Goal: Transaction & Acquisition: Purchase product/service

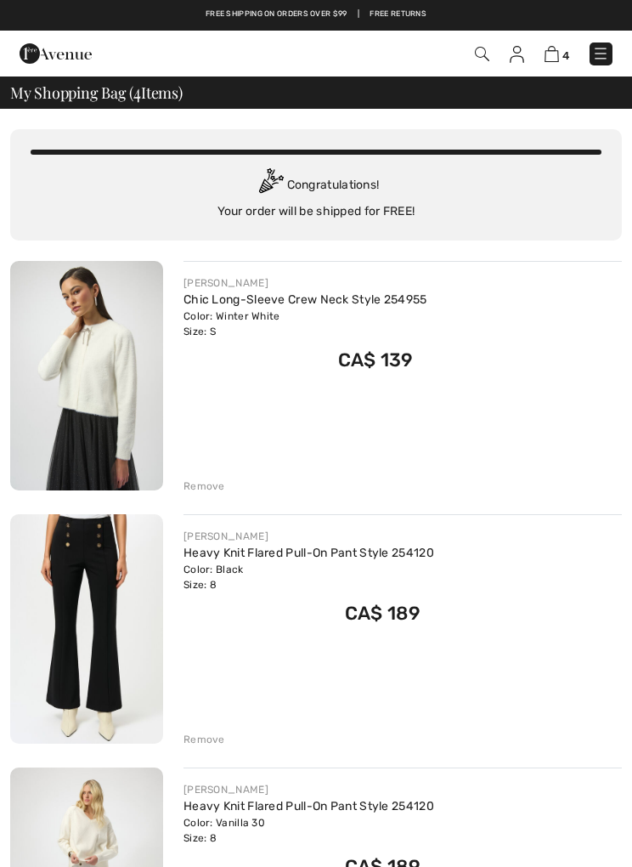
click at [215, 734] on div "Remove" at bounding box center [205, 739] width 42 height 15
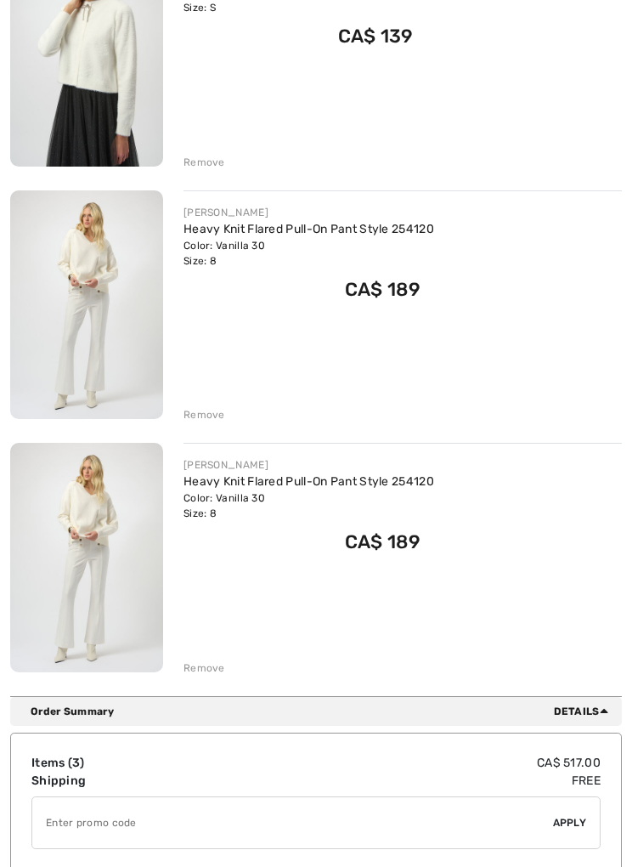
scroll to position [325, 0]
click at [203, 670] on div "Remove" at bounding box center [205, 666] width 42 height 15
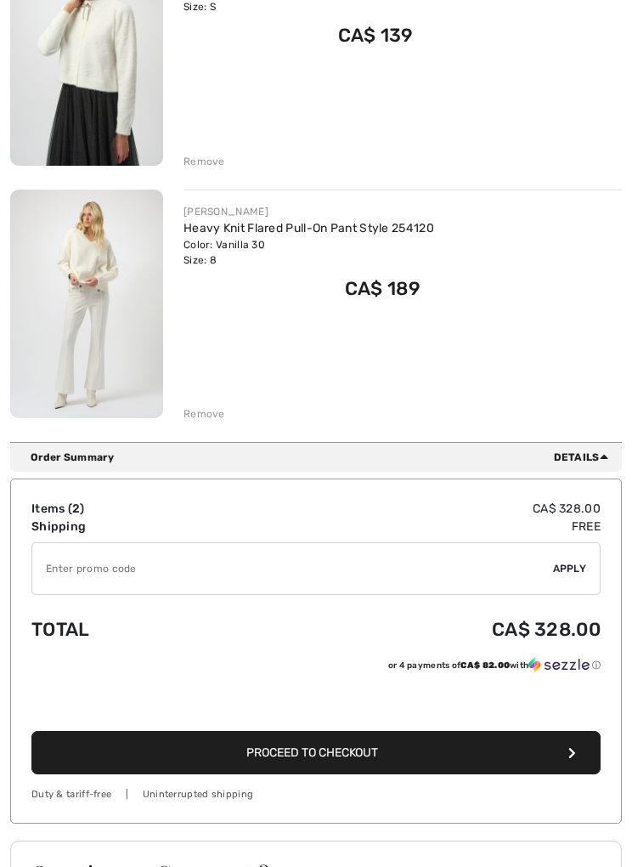
scroll to position [324, 0]
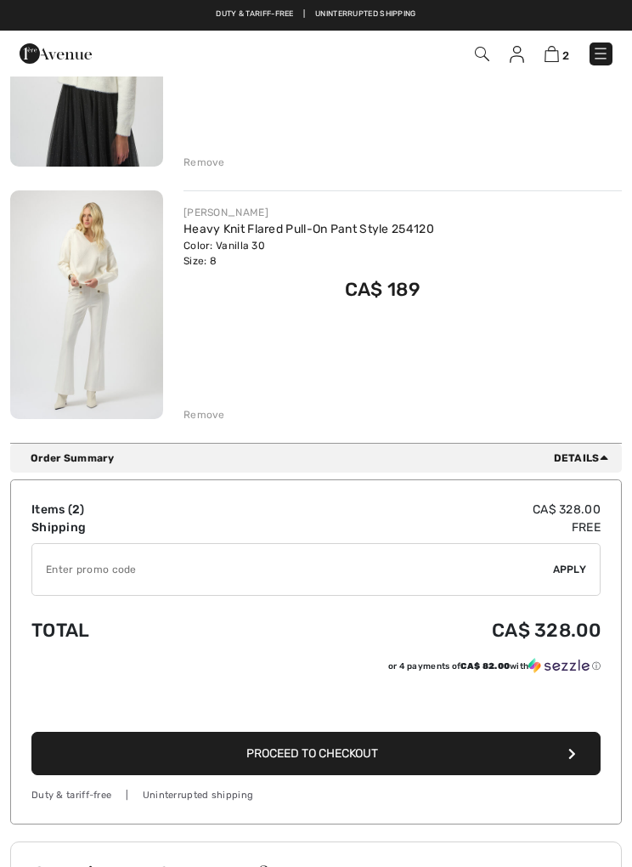
click at [413, 761] on button "Proceed to Checkout" at bounding box center [315, 753] width 569 height 43
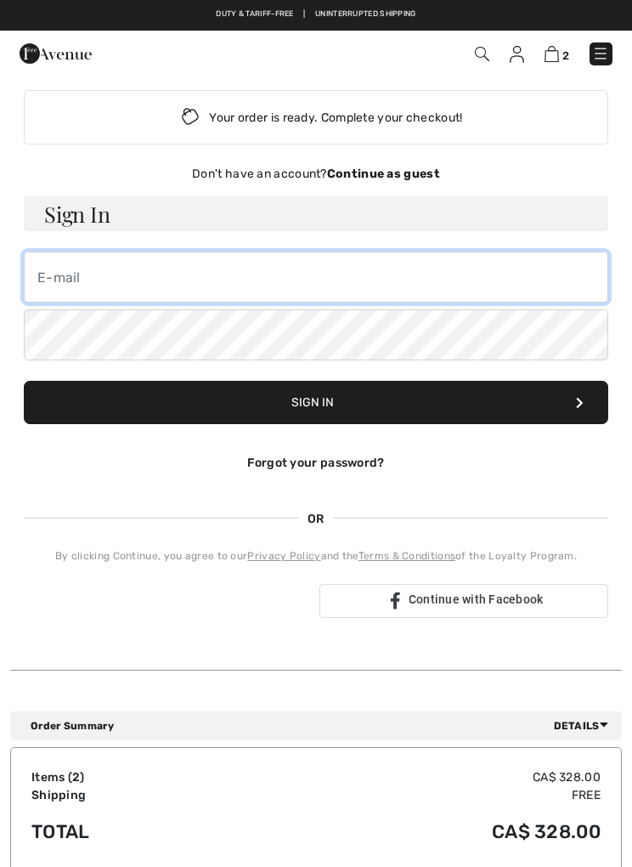
click at [65, 267] on input "email" at bounding box center [316, 277] width 585 height 51
type input "gail_ouellette@rogers.com"
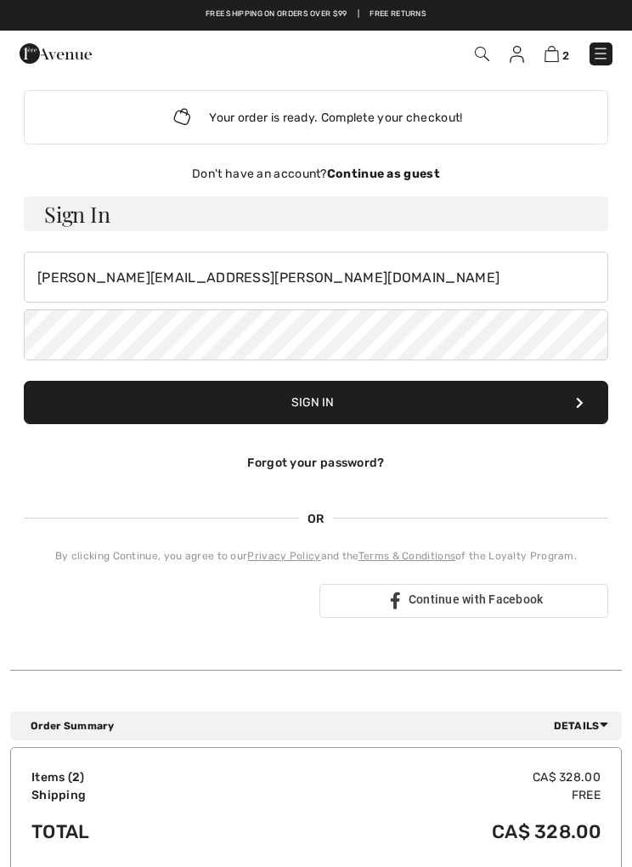
click at [352, 458] on link "Forgot your password?" at bounding box center [315, 463] width 137 height 14
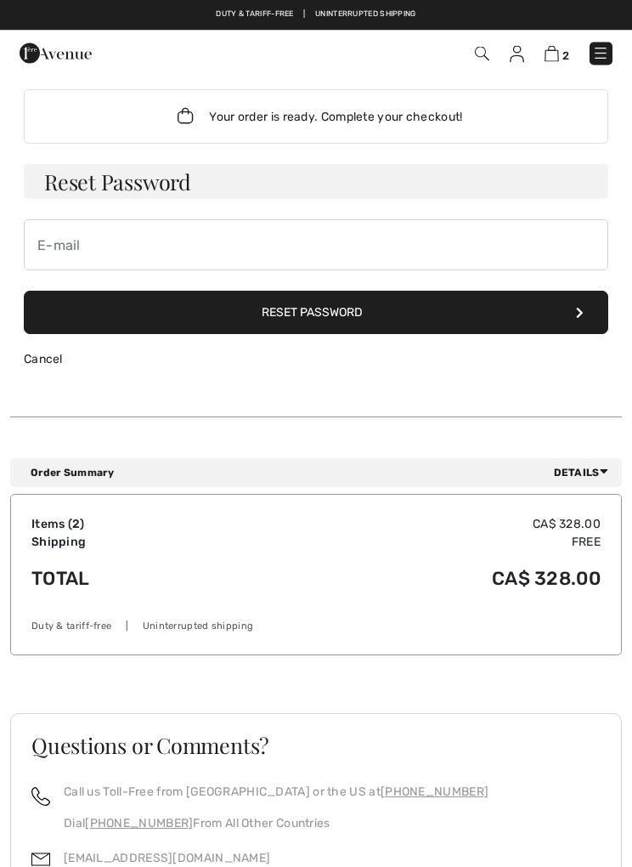
scroll to position [1, 0]
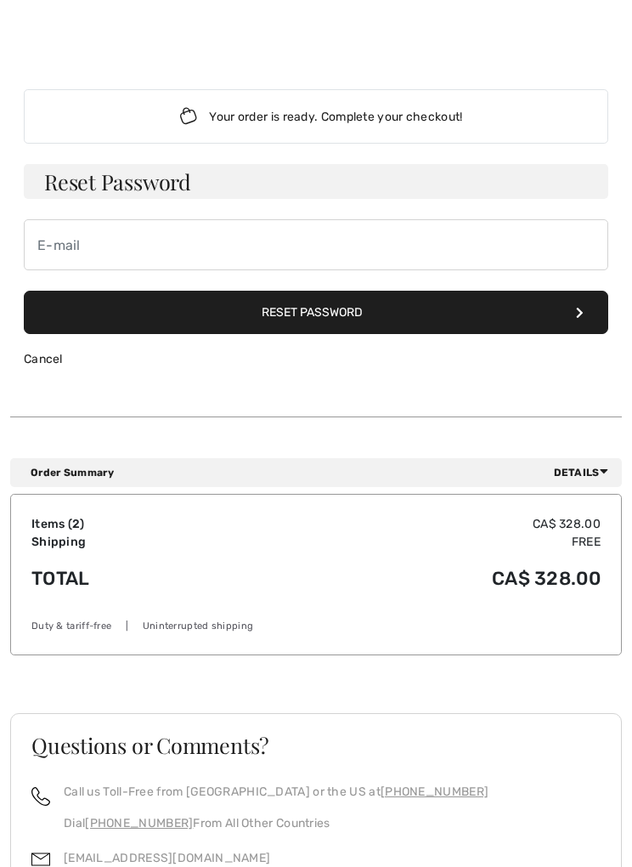
click at [406, 118] on div "Your order is ready. Complete your checkout!" at bounding box center [316, 116] width 585 height 54
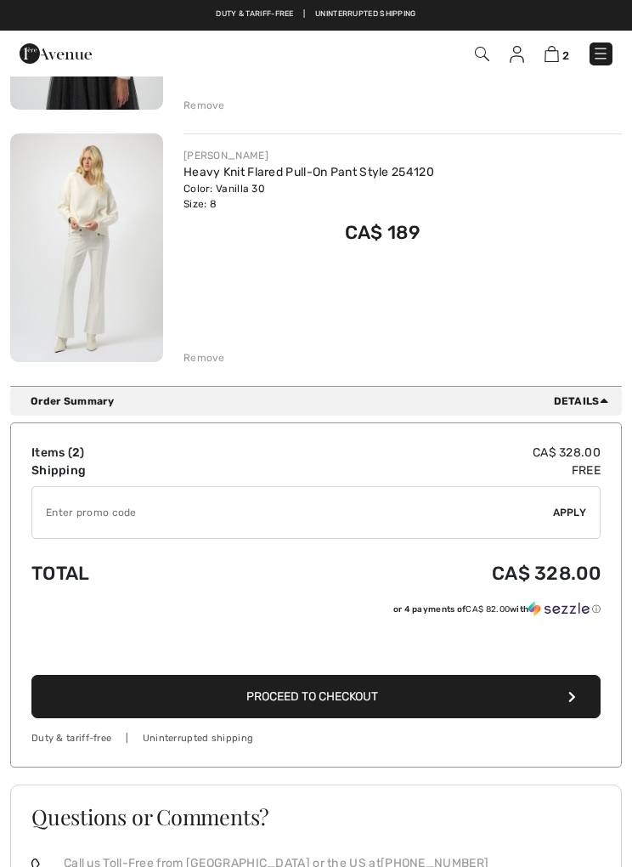
click at [574, 693] on icon "button" at bounding box center [573, 697] width 8 height 12
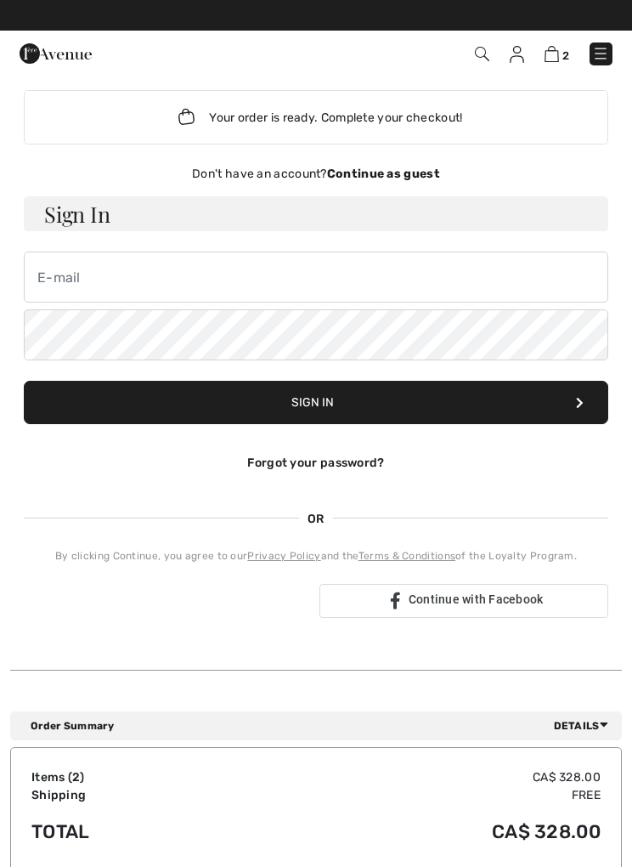
click at [448, 600] on span "Continue with Facebook" at bounding box center [476, 599] width 135 height 14
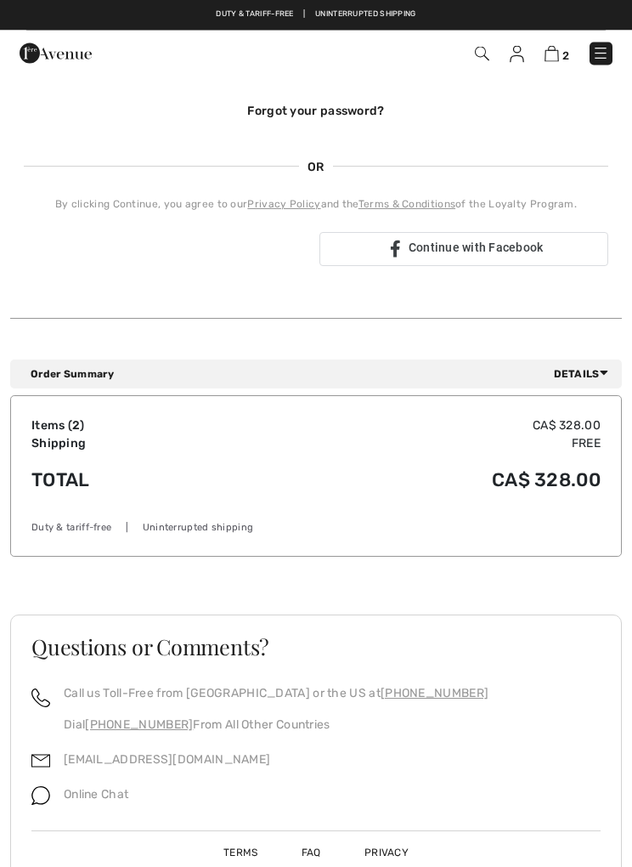
scroll to position [351, 0]
click at [80, 531] on div "Duty & tariff-free | Uninterrupted shipping" at bounding box center [315, 529] width 569 height 14
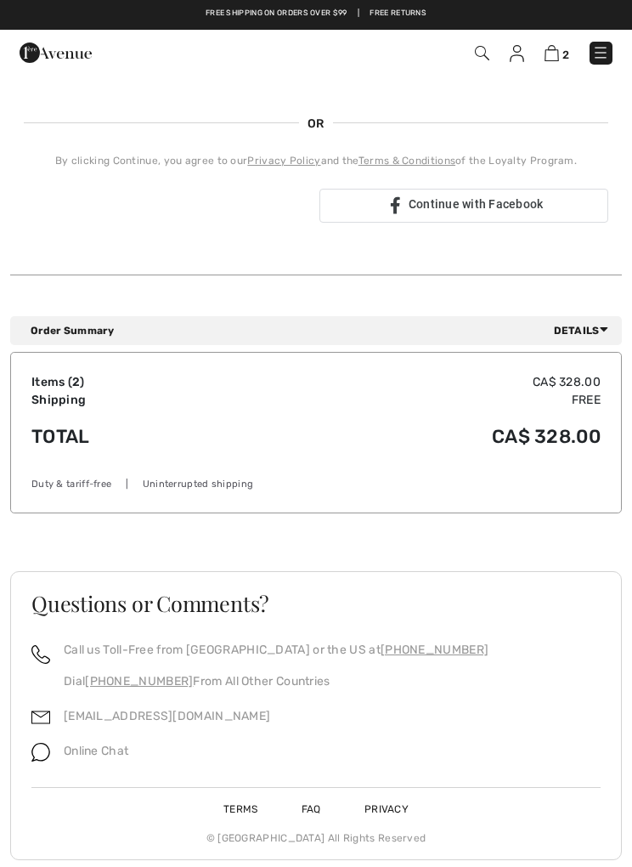
scroll to position [408, 0]
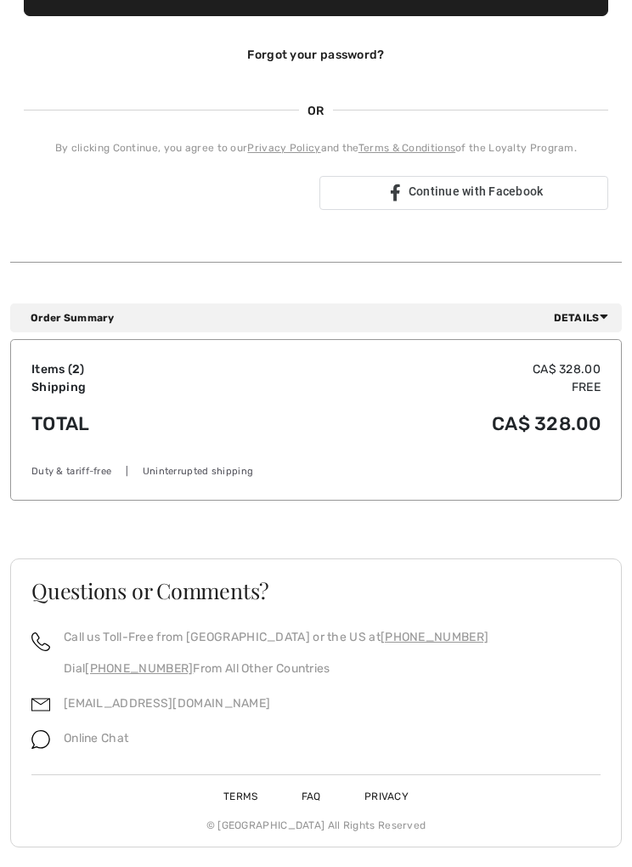
click at [495, 190] on span "Continue with Facebook" at bounding box center [476, 191] width 135 height 14
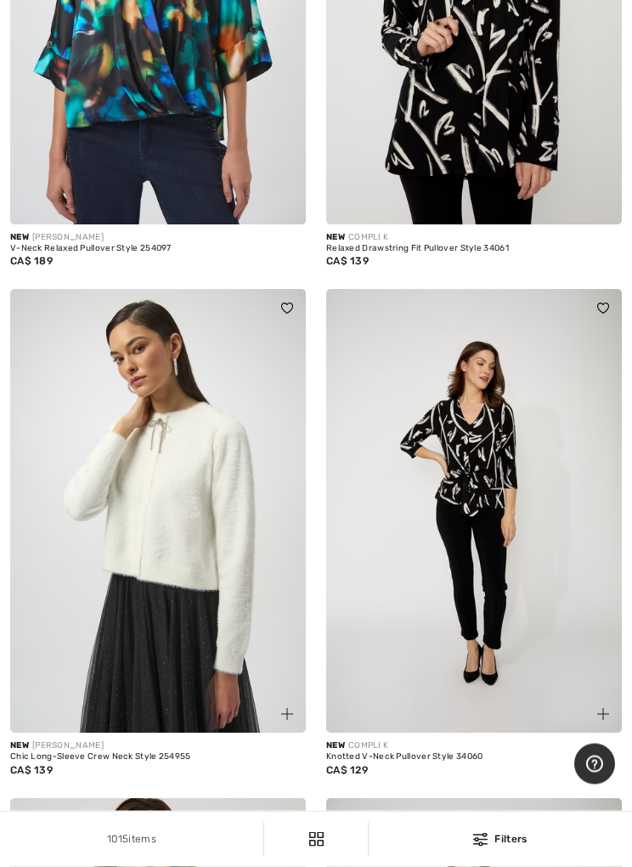
scroll to position [7550, 0]
click at [287, 710] on img at bounding box center [287, 714] width 12 height 12
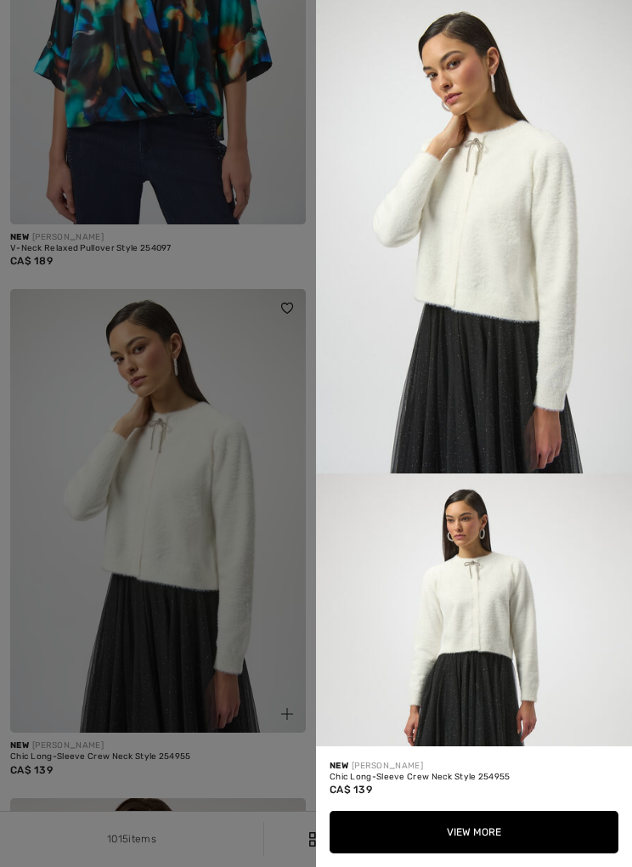
click at [476, 620] on img at bounding box center [474, 709] width 316 height 473
click at [506, 215] on img at bounding box center [474, 236] width 316 height 473
click at [283, 712] on div at bounding box center [316, 433] width 632 height 867
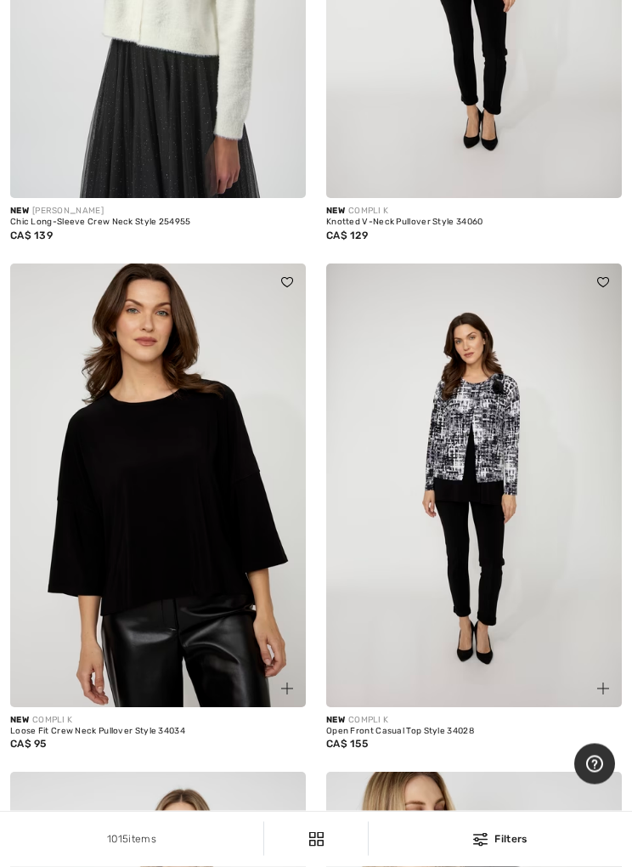
scroll to position [8084, 0]
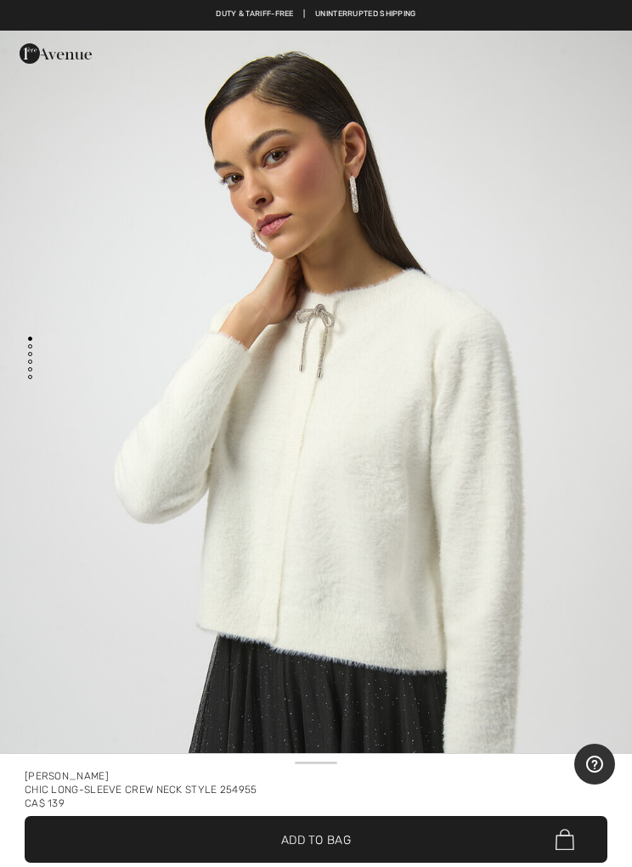
click at [352, 843] on span "✔ Added to Bag Add to Bag" at bounding box center [316, 839] width 583 height 47
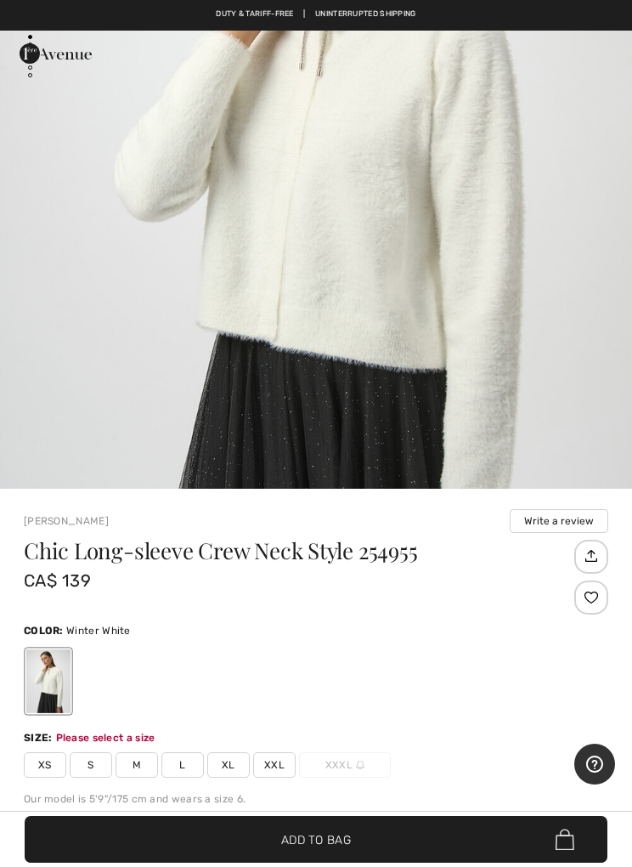
scroll to position [920, 0]
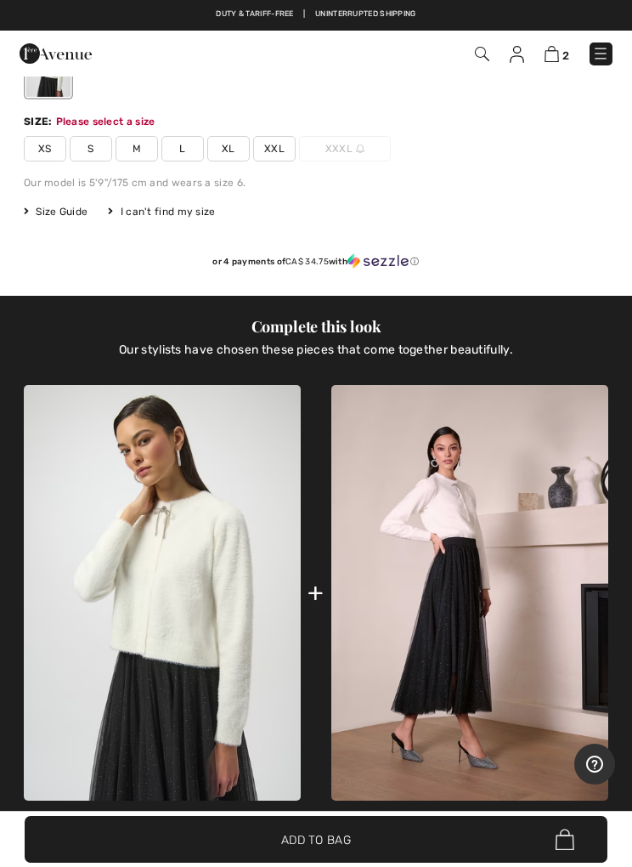
click at [88, 155] on span "S" at bounding box center [91, 148] width 42 height 25
click at [414, 835] on span "✔ Added to Bag Add to Bag" at bounding box center [316, 839] width 583 height 47
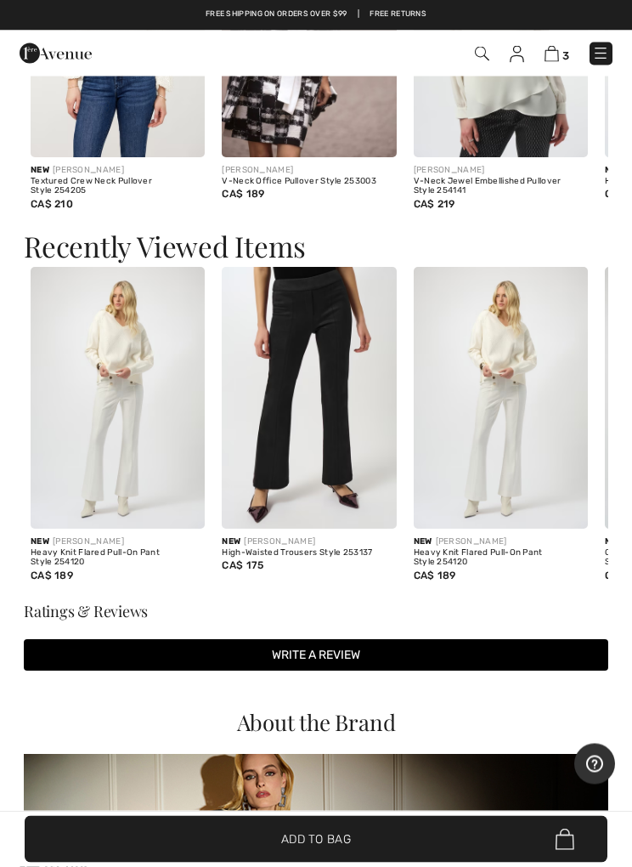
scroll to position [2667, 0]
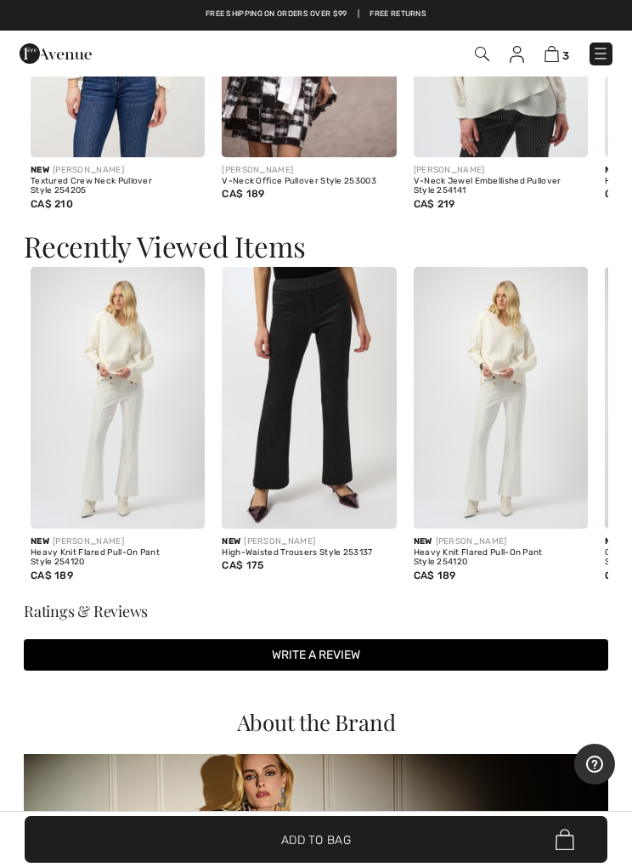
click at [139, 483] on img at bounding box center [118, 398] width 174 height 262
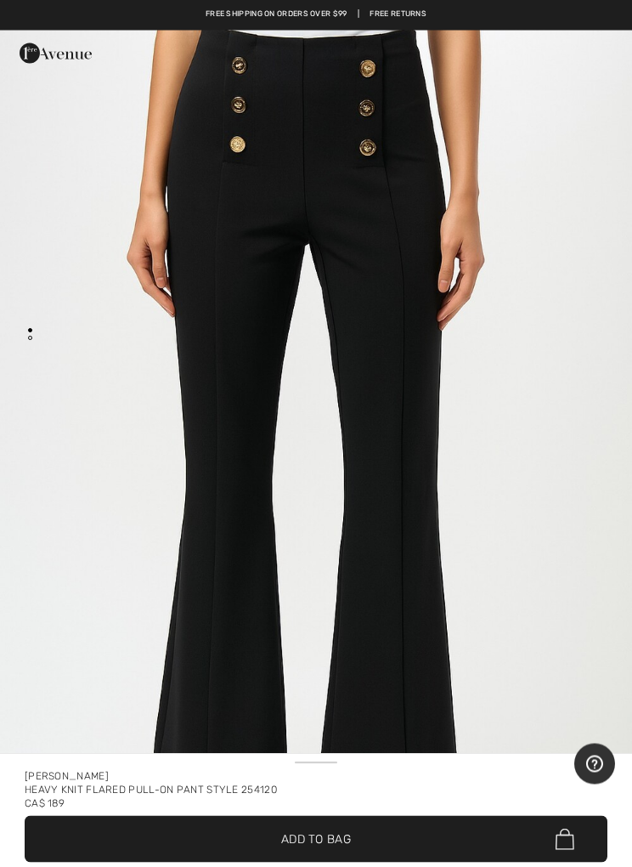
click at [397, 825] on span "✔ Added to Bag Add to Bag" at bounding box center [316, 839] width 583 height 47
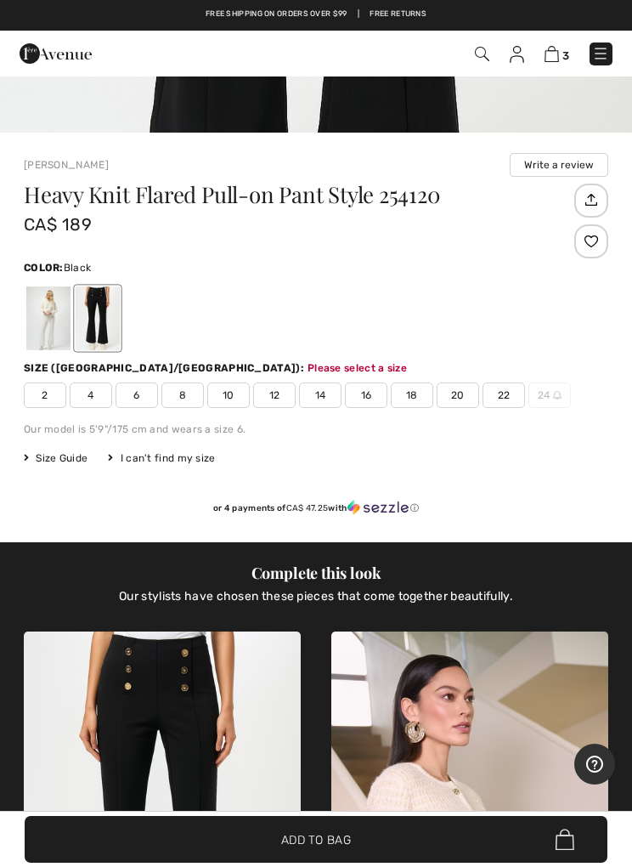
scroll to position [907, 0]
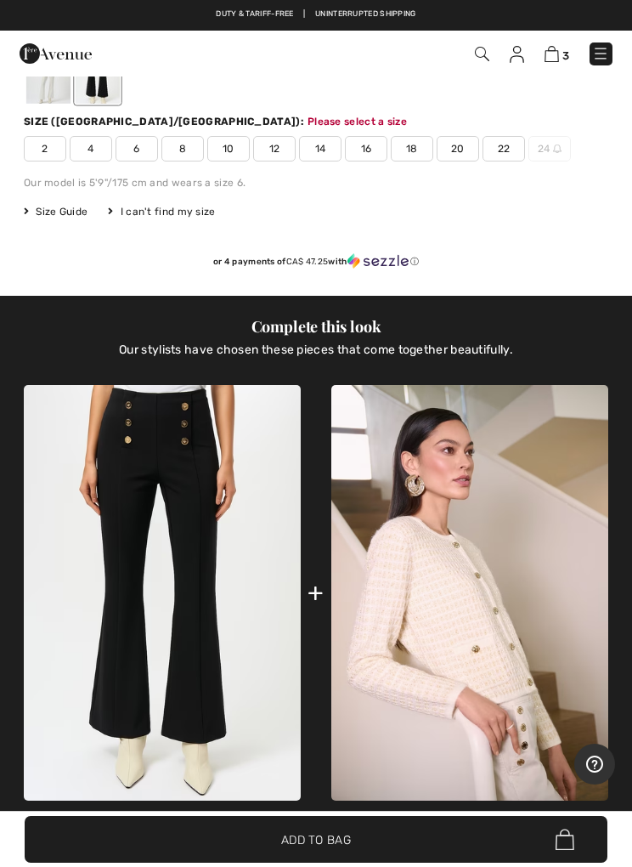
click at [48, 93] on div at bounding box center [48, 72] width 44 height 64
click at [184, 158] on span "8" at bounding box center [182, 148] width 42 height 25
click at [354, 834] on span "✔ Added to Bag Add to Bag" at bounding box center [316, 839] width 583 height 47
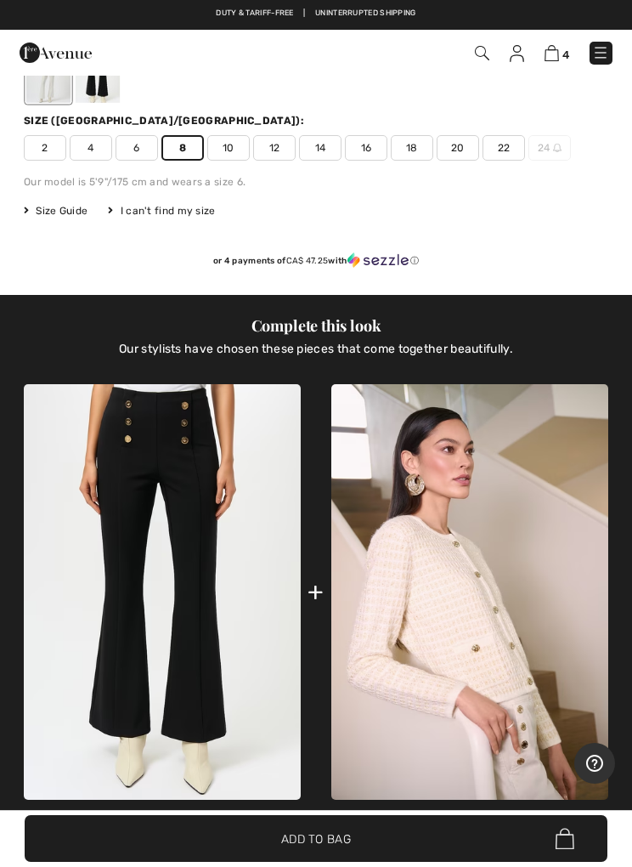
click at [548, 54] on img at bounding box center [552, 54] width 14 height 16
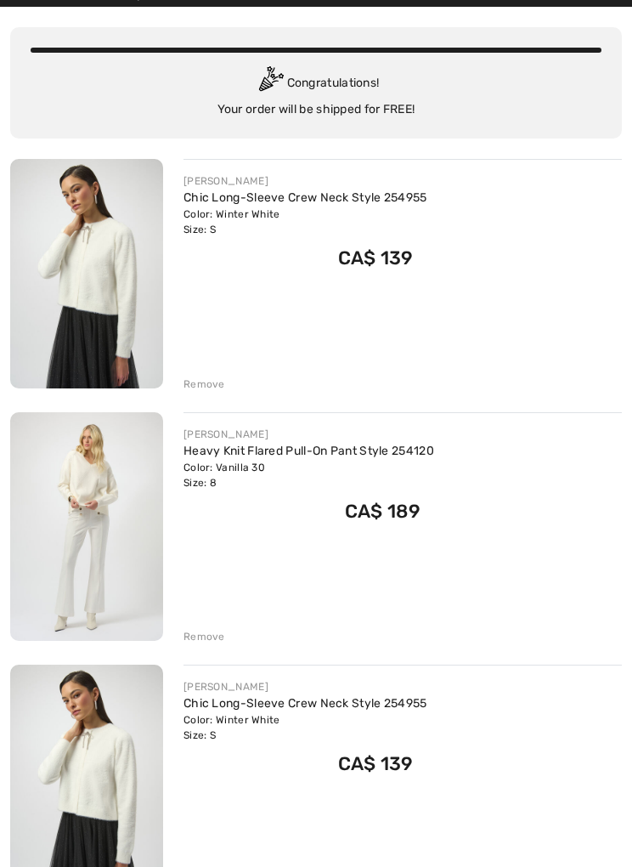
scroll to position [101, 0]
click at [203, 866] on div "JOSEPH RIBKOFF Chic Long-Sleeve Crew Neck Style 254955 Color: Winter White Size…" at bounding box center [316, 655] width 612 height 991
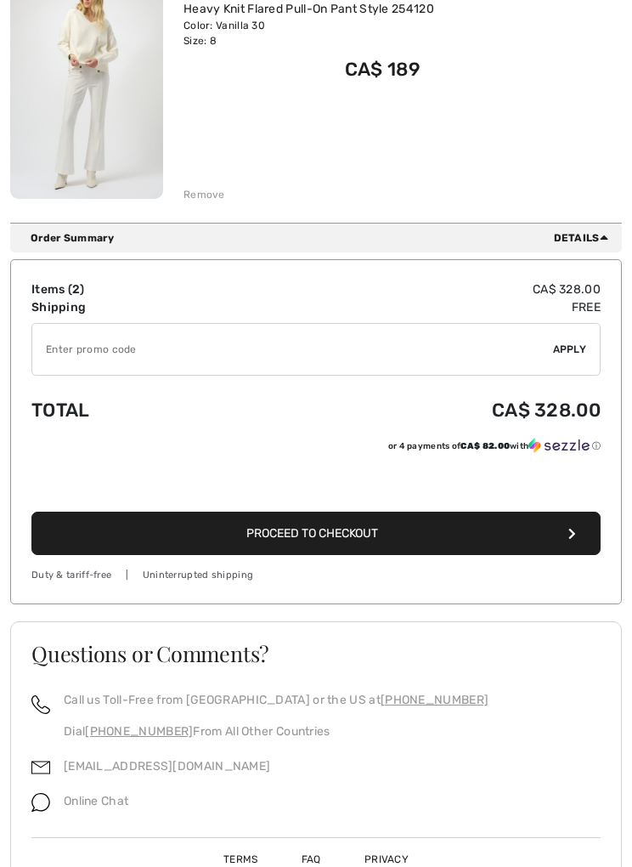
scroll to position [544, 0]
click at [574, 540] on icon "button" at bounding box center [573, 534] width 8 height 12
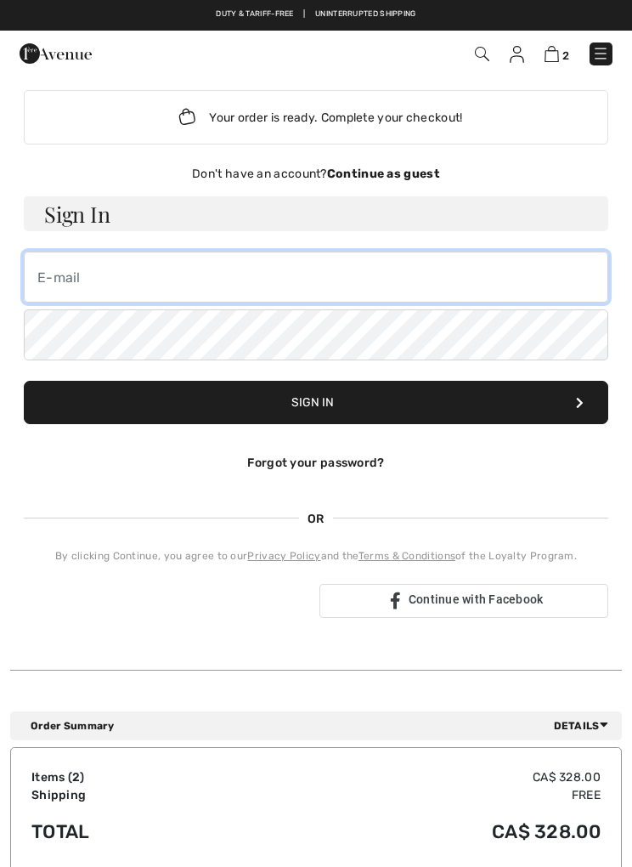
click at [81, 272] on input "email" at bounding box center [316, 277] width 585 height 51
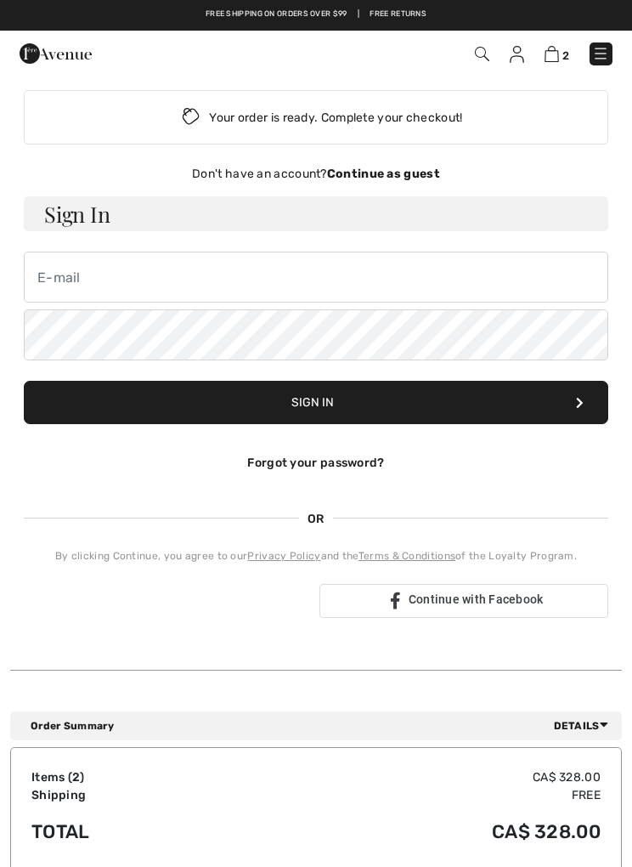
click at [381, 161] on div "Your order is ready. Complete your checkout! Don't have an account? Continue as…" at bounding box center [316, 363] width 612 height 575
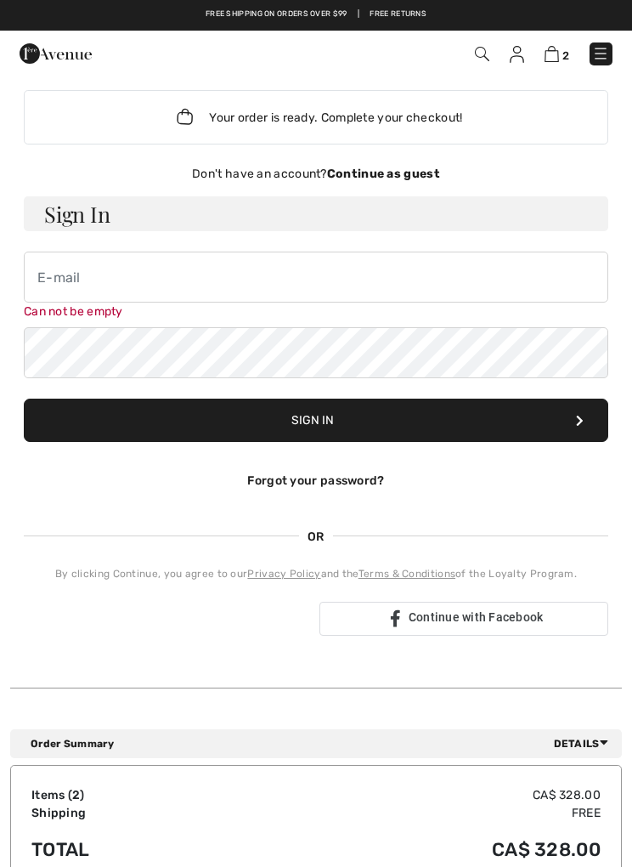
click at [381, 181] on div "Don't have an account? Continue as guest" at bounding box center [316, 174] width 585 height 18
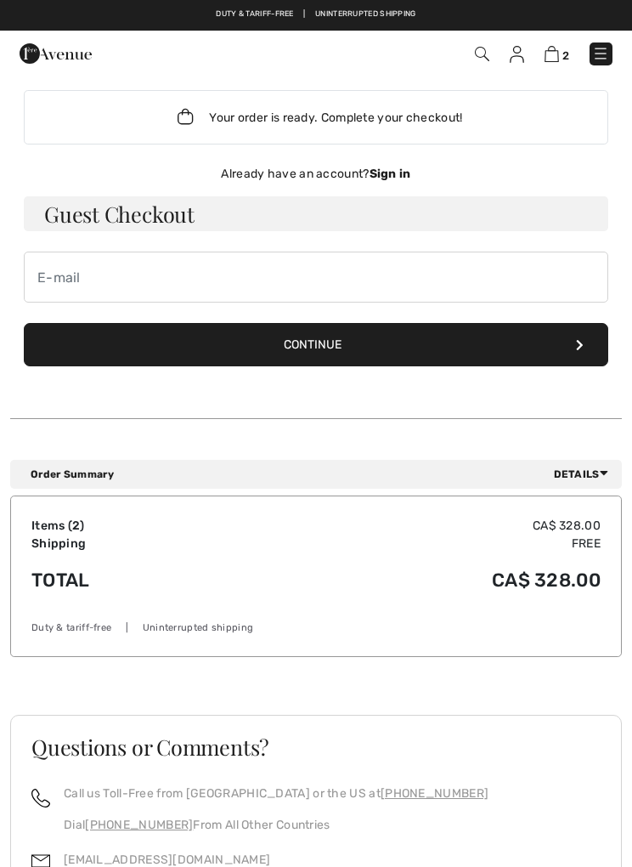
click at [154, 224] on h3 "Guest Checkout" at bounding box center [316, 213] width 585 height 35
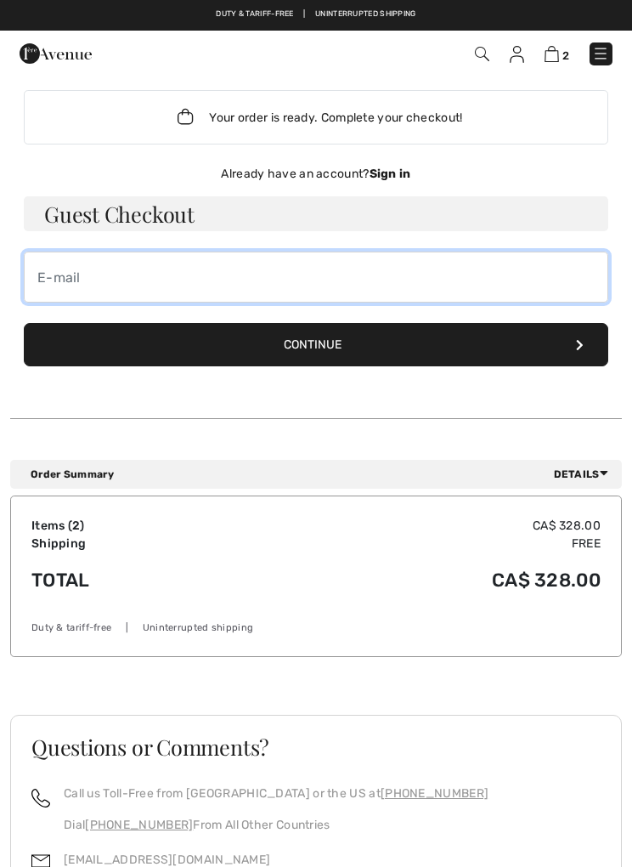
click at [81, 286] on input "email" at bounding box center [316, 277] width 585 height 51
type input "[PERSON_NAME][EMAIL_ADDRESS][PERSON_NAME][DOMAIN_NAME]"
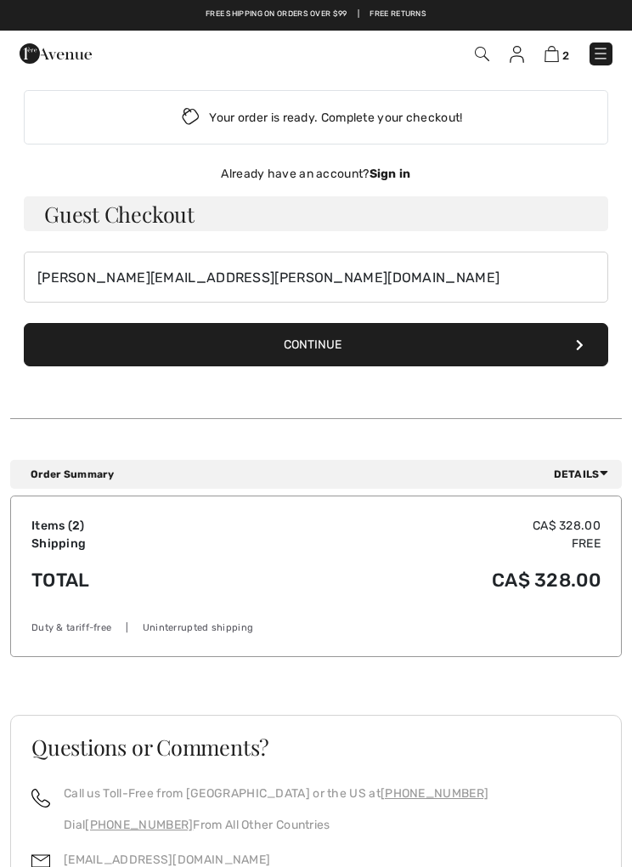
click at [432, 342] on button "Continue" at bounding box center [316, 344] width 585 height 43
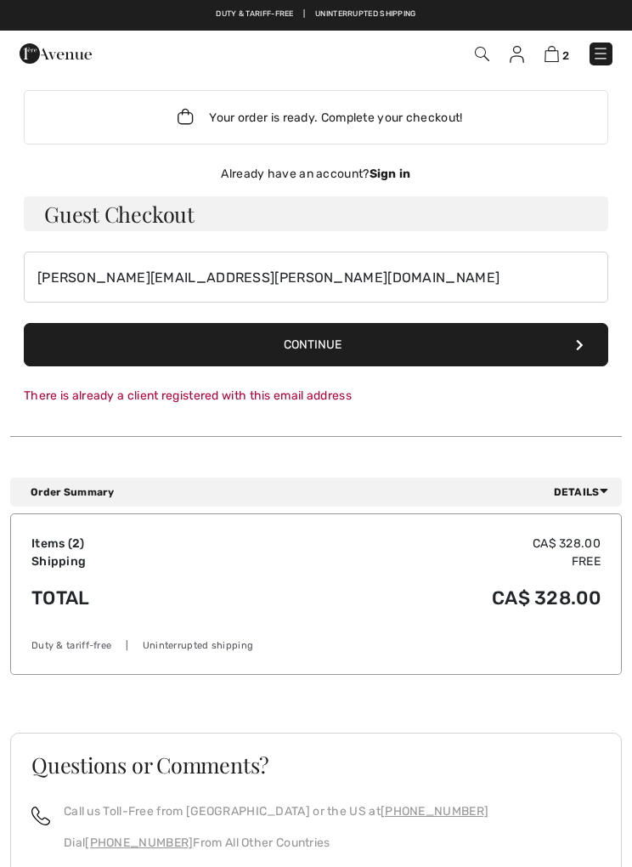
click at [583, 343] on icon at bounding box center [580, 345] width 8 height 12
click at [596, 336] on button "Continue" at bounding box center [316, 344] width 585 height 43
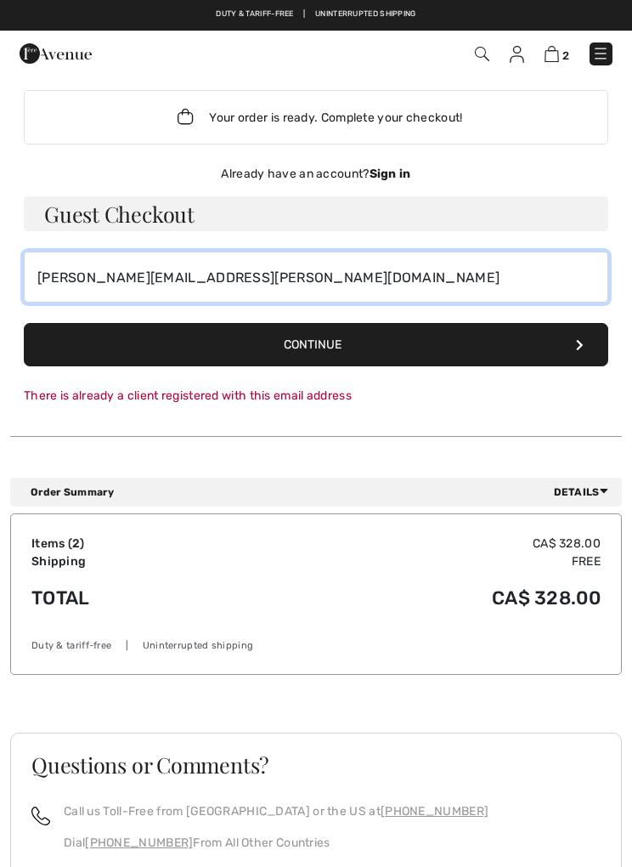
click at [223, 284] on input "[PERSON_NAME][EMAIL_ADDRESS][PERSON_NAME][DOMAIN_NAME]" at bounding box center [316, 277] width 585 height 51
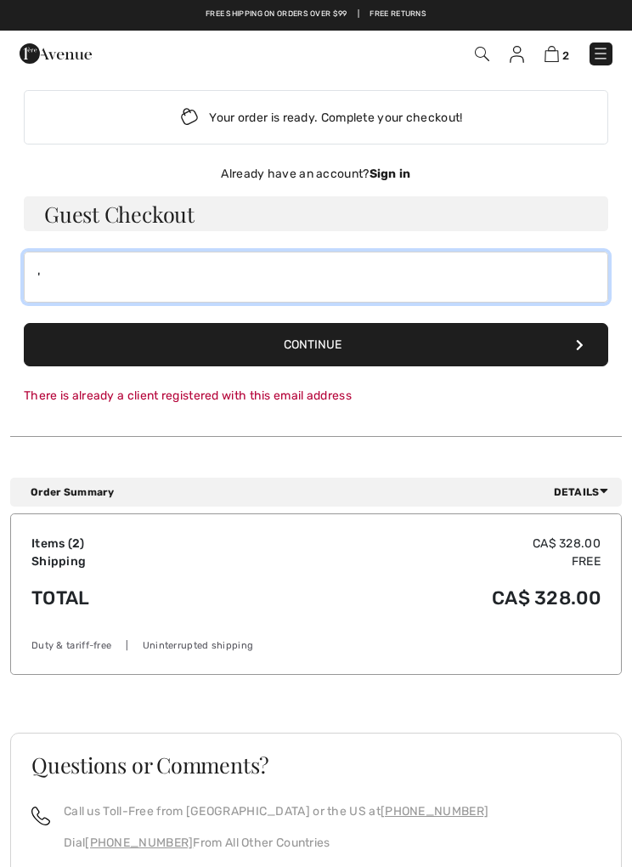
type input "'"
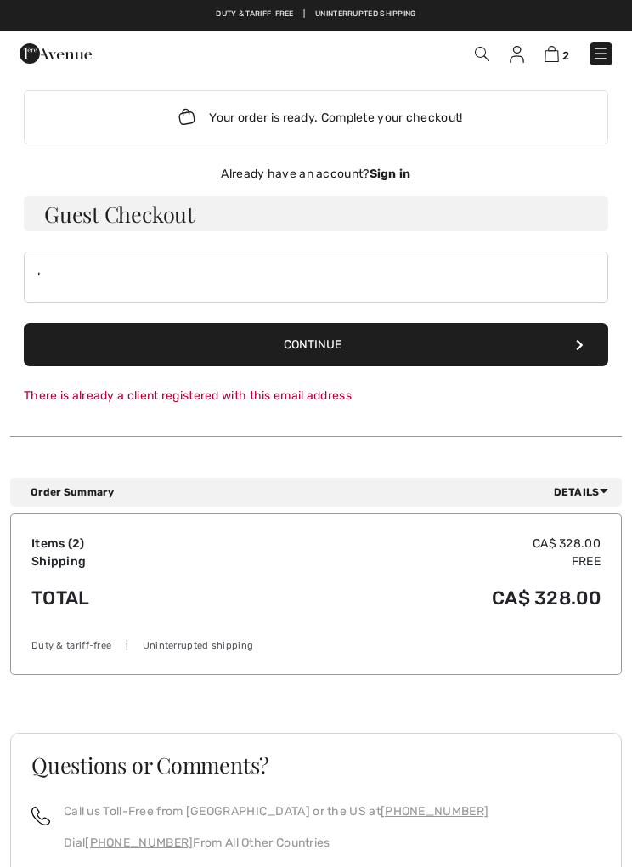
click at [393, 175] on strong "Sign in" at bounding box center [391, 174] width 42 height 14
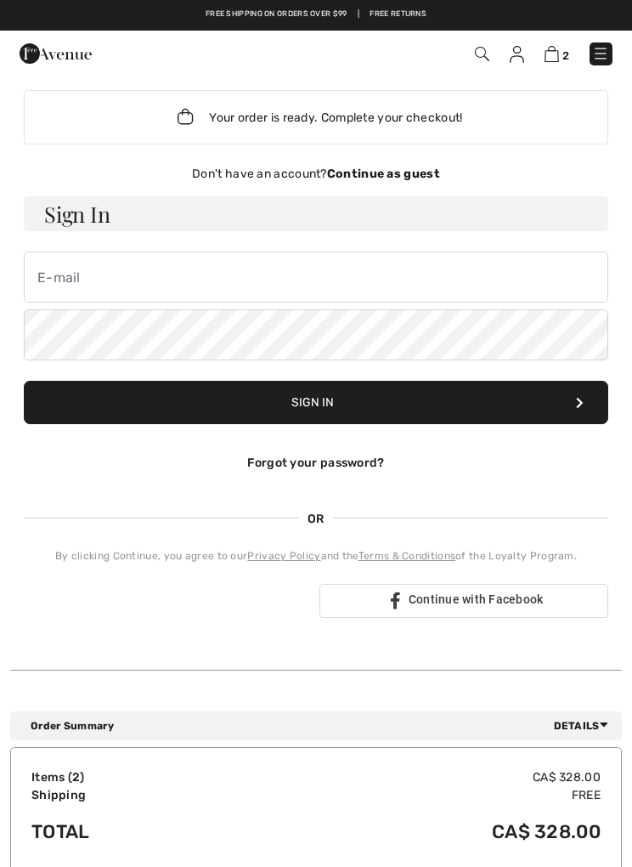
click at [345, 468] on link "Forgot your password?" at bounding box center [315, 463] width 137 height 14
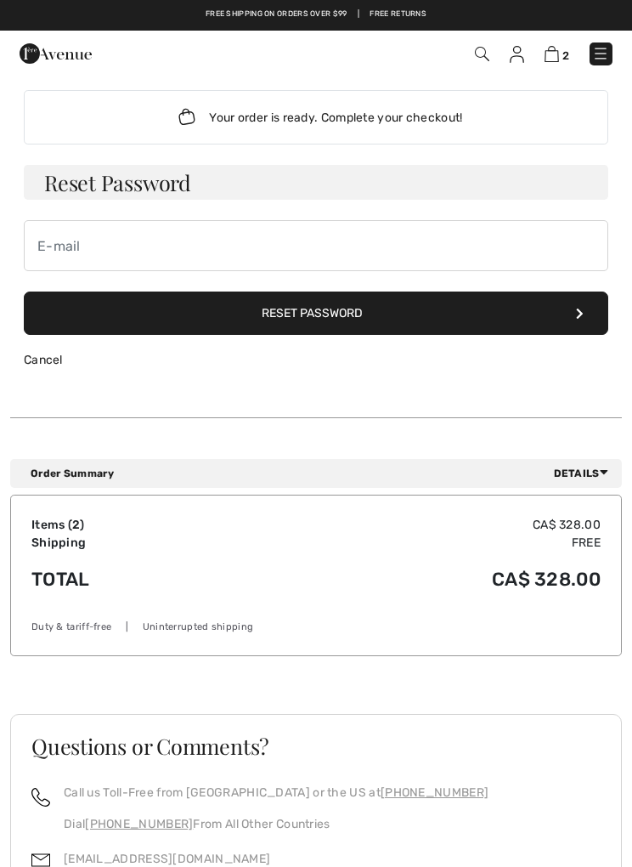
click at [113, 178] on h3 "Reset Password" at bounding box center [316, 182] width 585 height 35
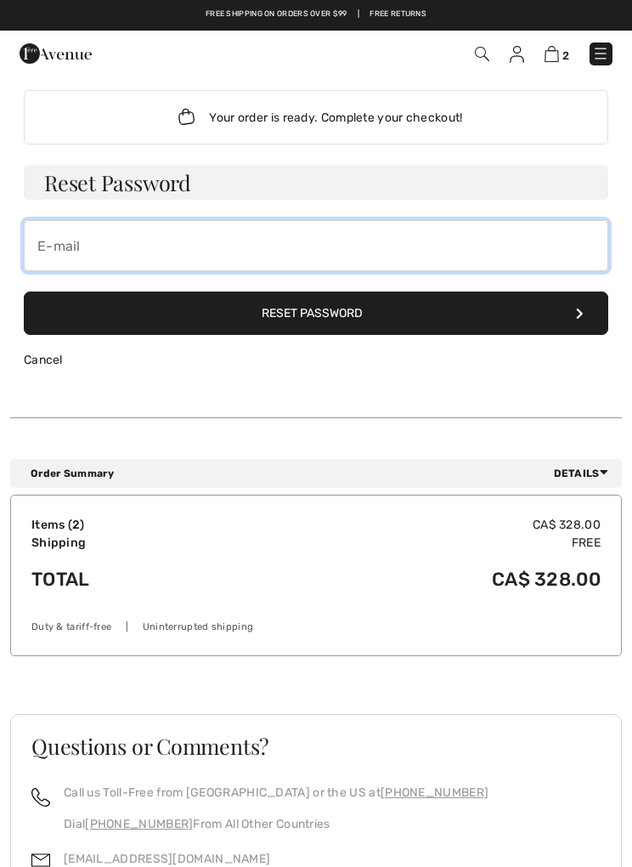
click at [92, 246] on input "email" at bounding box center [316, 245] width 585 height 51
type input "[PERSON_NAME][EMAIL_ADDRESS][PERSON_NAME][DOMAIN_NAME]"
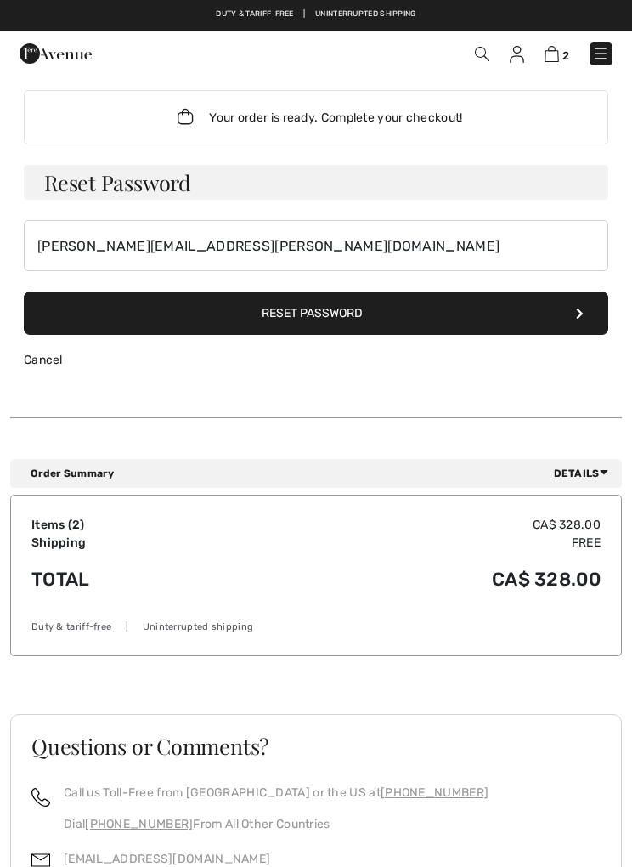
click at [371, 307] on button "Reset Password" at bounding box center [316, 312] width 585 height 43
click at [575, 320] on button "Reset Password" at bounding box center [316, 312] width 585 height 43
click at [130, 182] on h3 "Reset Password" at bounding box center [316, 182] width 585 height 35
click at [348, 319] on button "Reset Password" at bounding box center [316, 312] width 585 height 43
click at [33, 365] on link "Cancel" at bounding box center [43, 360] width 39 height 14
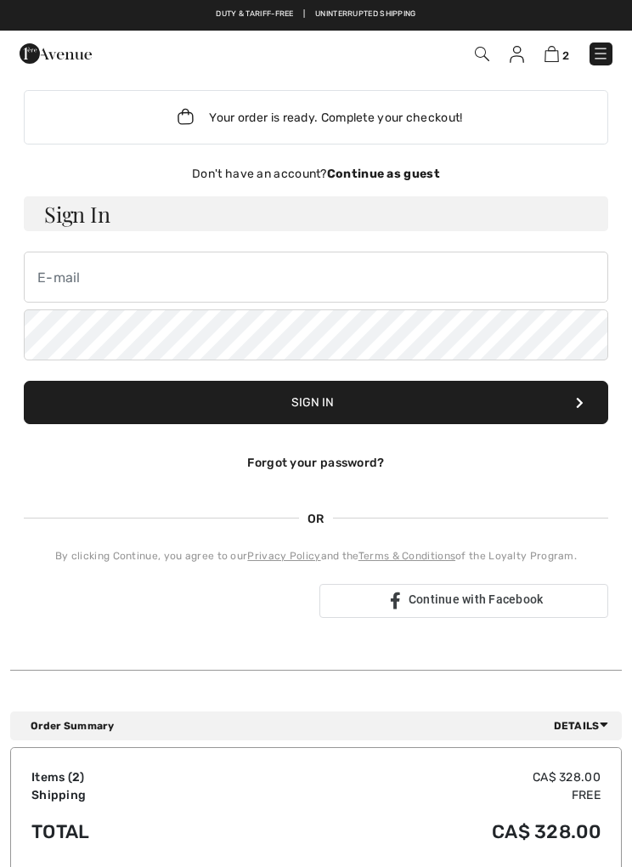
click at [345, 460] on link "Forgot your password?" at bounding box center [315, 463] width 137 height 14
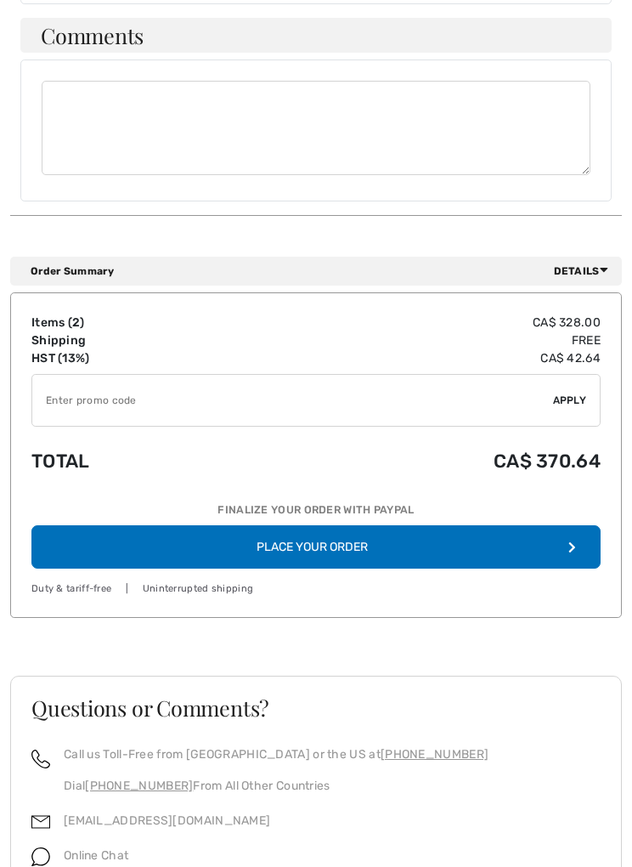
scroll to position [1159, 0]
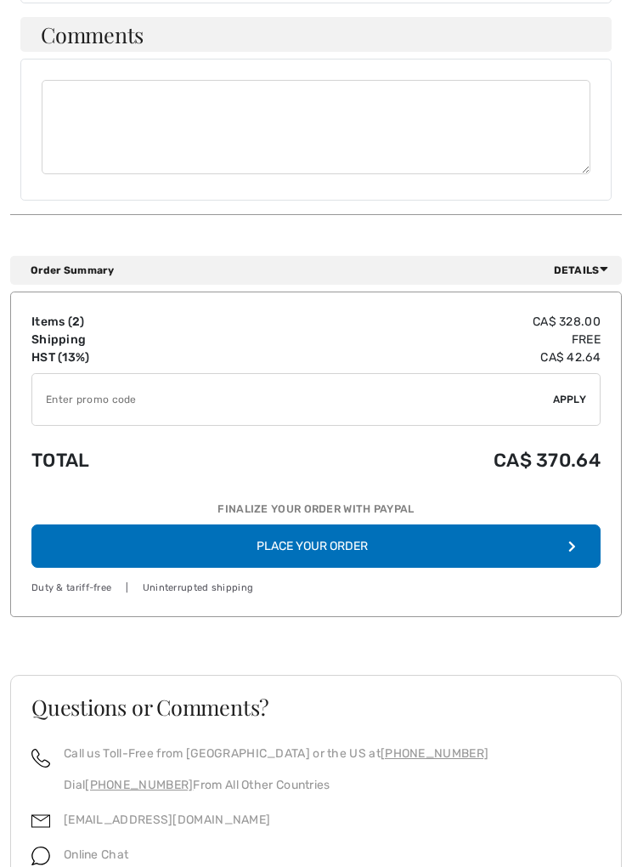
click at [365, 536] on button "Place Your Order" at bounding box center [315, 546] width 569 height 43
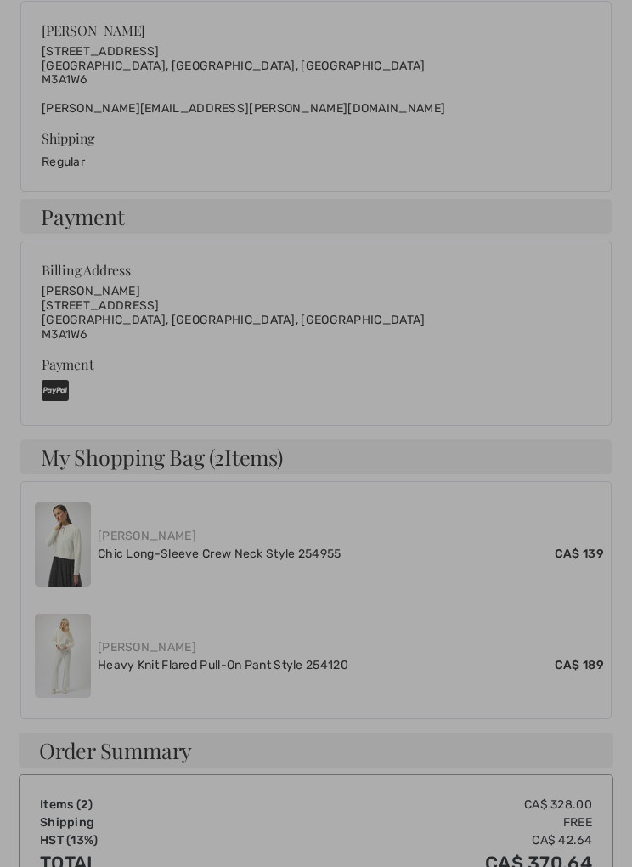
scroll to position [486, 0]
click at [252, 71] on div at bounding box center [316, 433] width 632 height 867
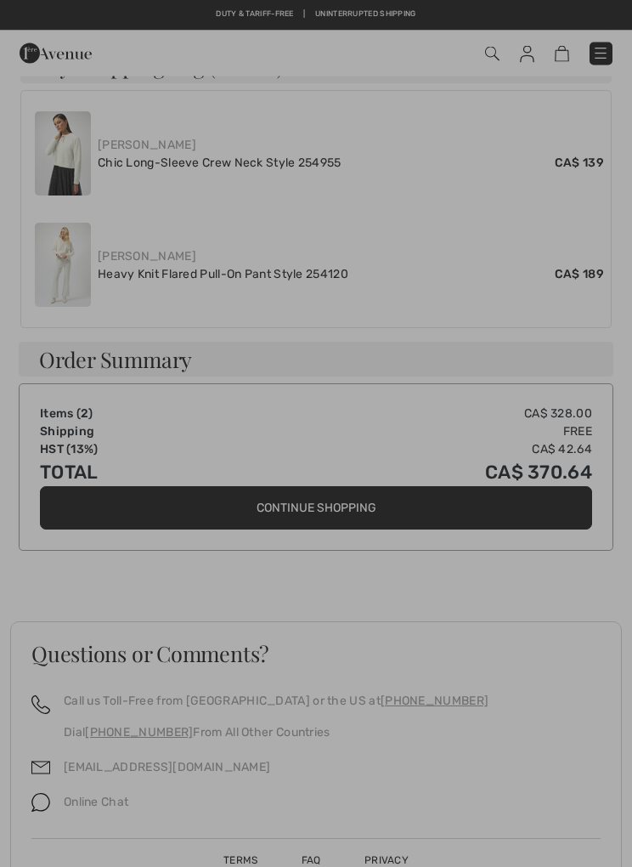
scroll to position [876, 0]
